Goal: Information Seeking & Learning: Learn about a topic

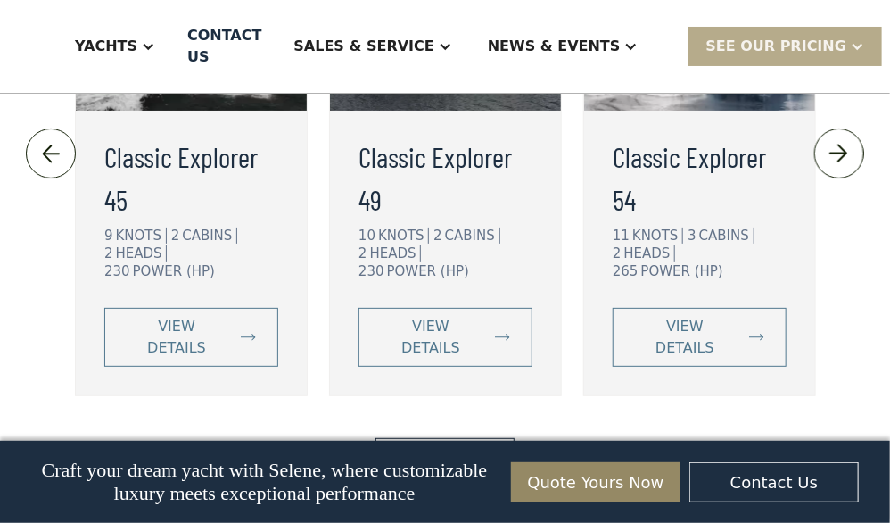
scroll to position [4484, 0]
click at [475, 437] on link "View More" at bounding box center [445, 455] width 138 height 37
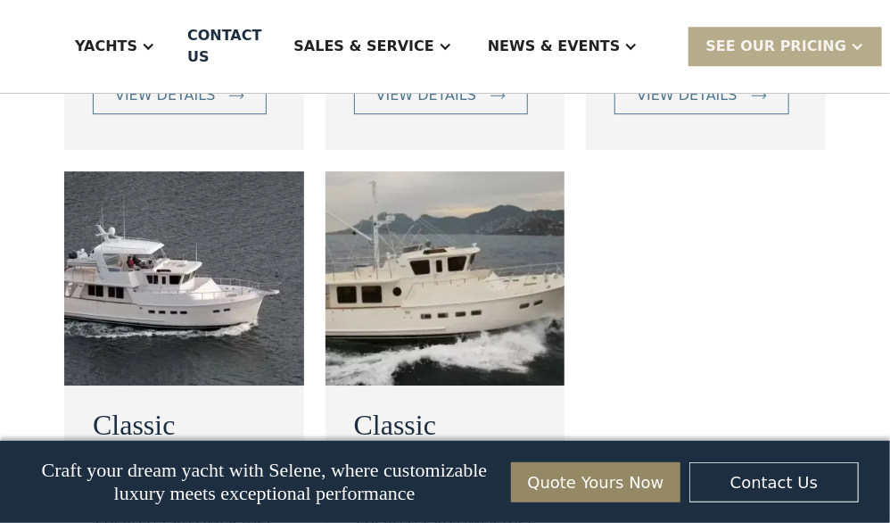
scroll to position [1737, 0]
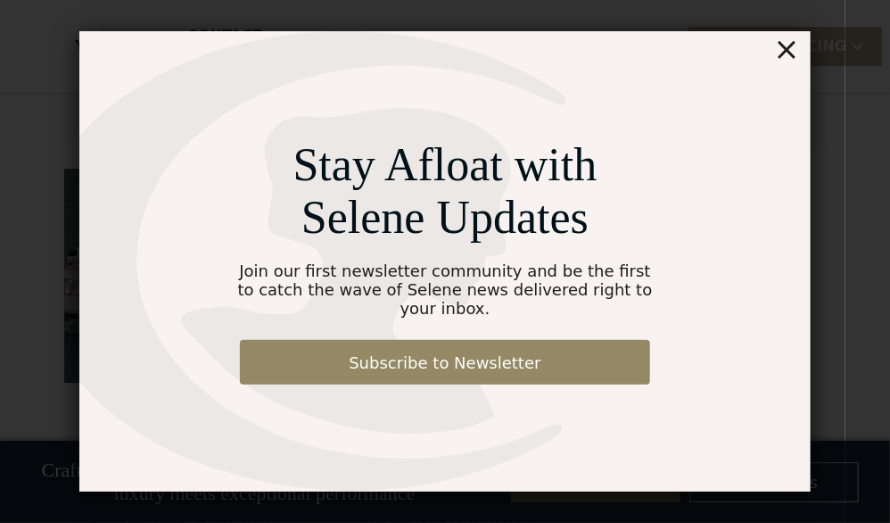
click at [792, 60] on div "×" at bounding box center [787, 49] width 26 height 36
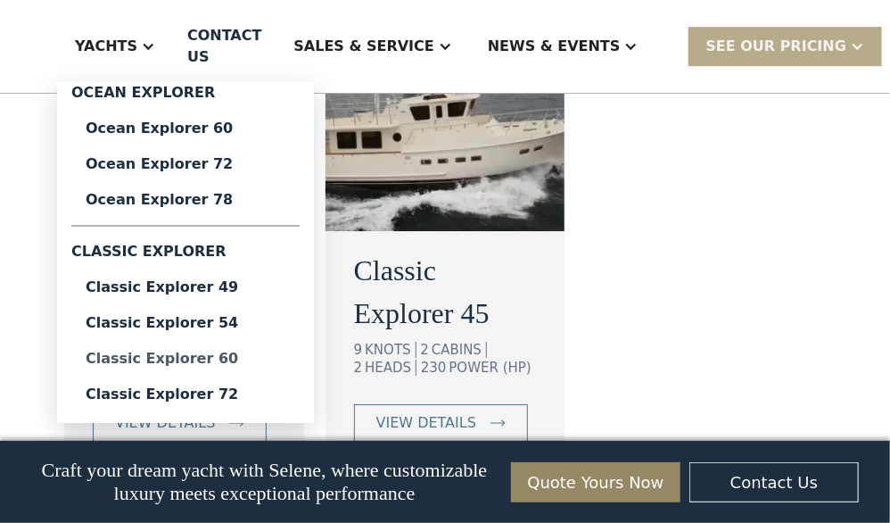
scroll to position [1895, 0]
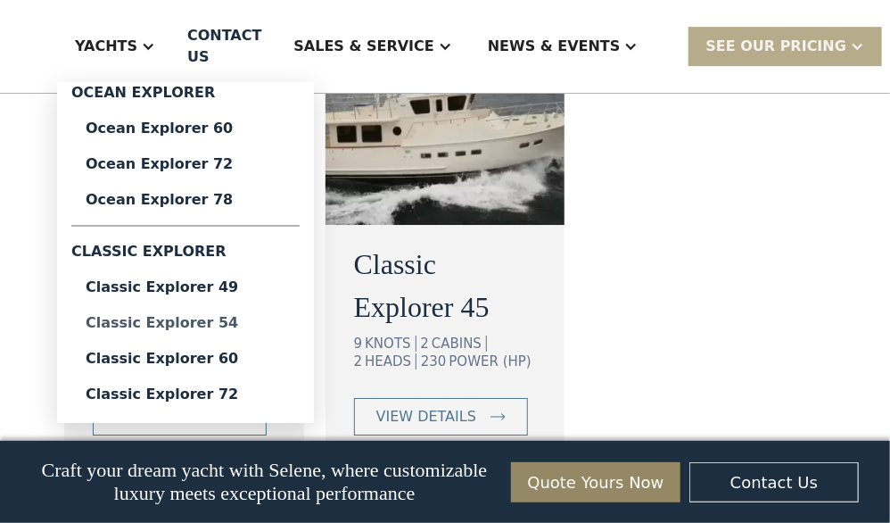
click at [181, 323] on div "Classic Explorer 54" at bounding box center [186, 323] width 200 height 14
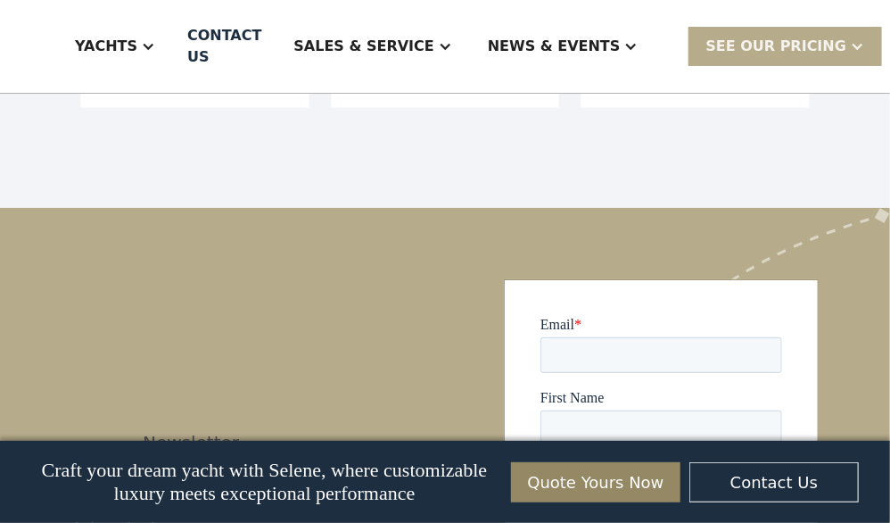
scroll to position [4480, 0]
